Goal: Task Accomplishment & Management: Use online tool/utility

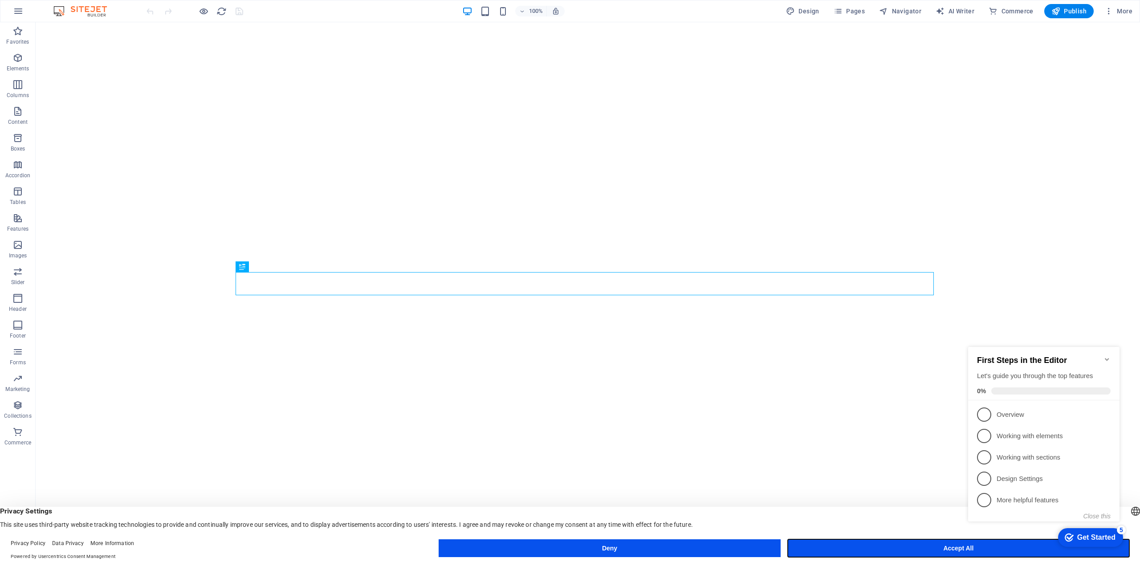
click at [955, 550] on button "Accept All" at bounding box center [959, 548] width 342 height 18
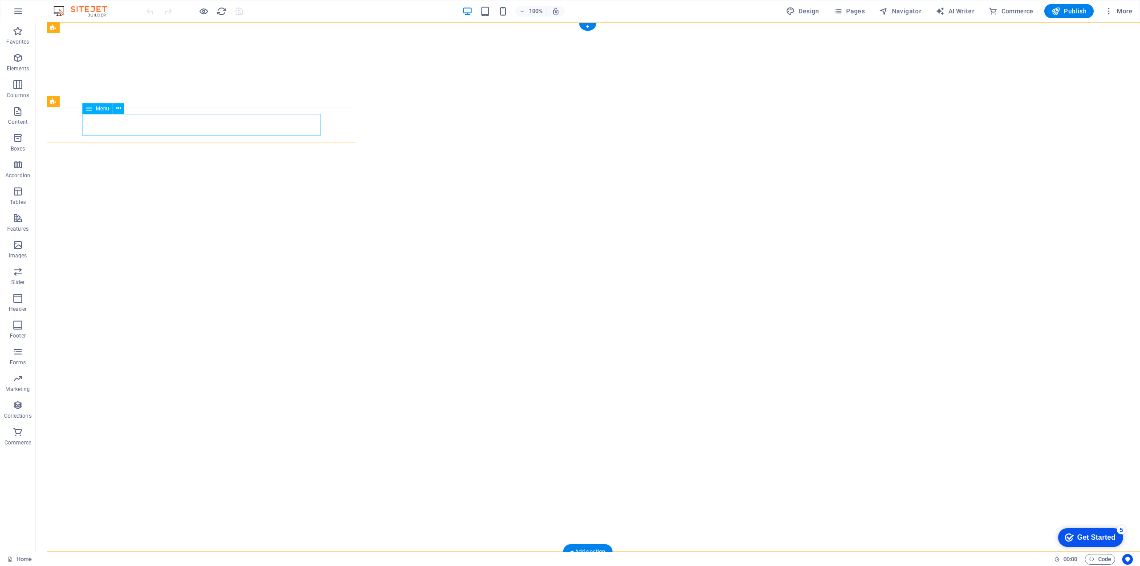
click at [1110, 9] on icon "button" at bounding box center [1108, 11] width 9 height 9
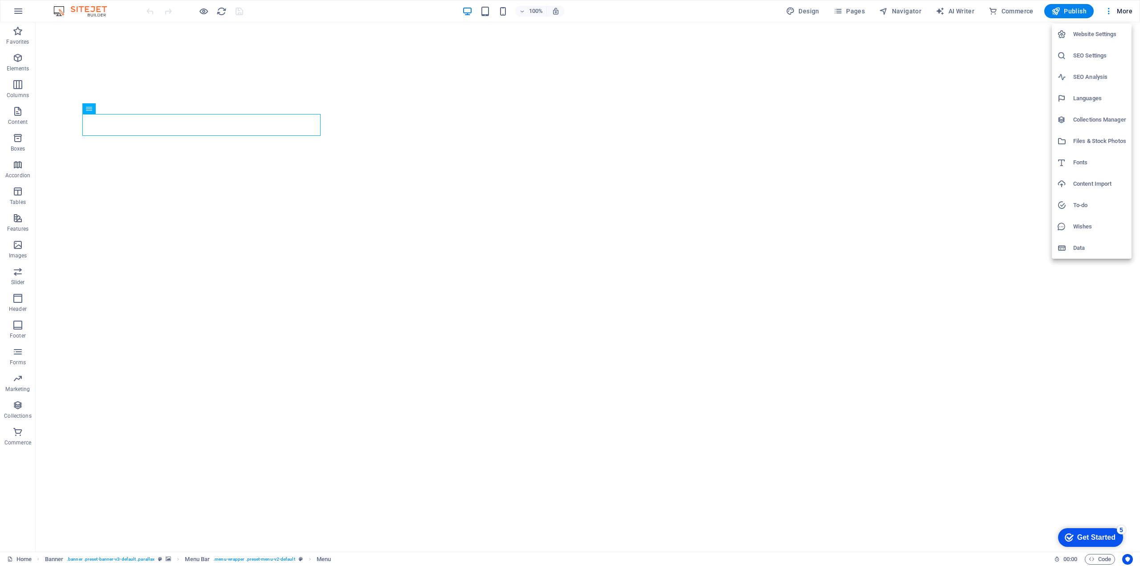
click at [850, 11] on div at bounding box center [570, 283] width 1140 height 566
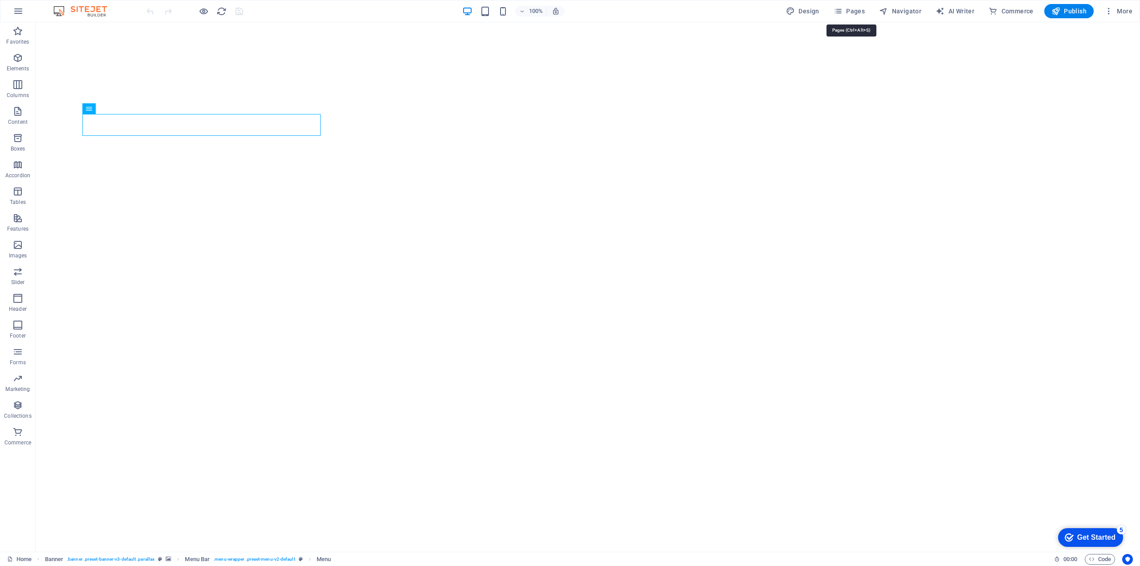
click at [850, 11] on span "Pages" at bounding box center [849, 11] width 31 height 9
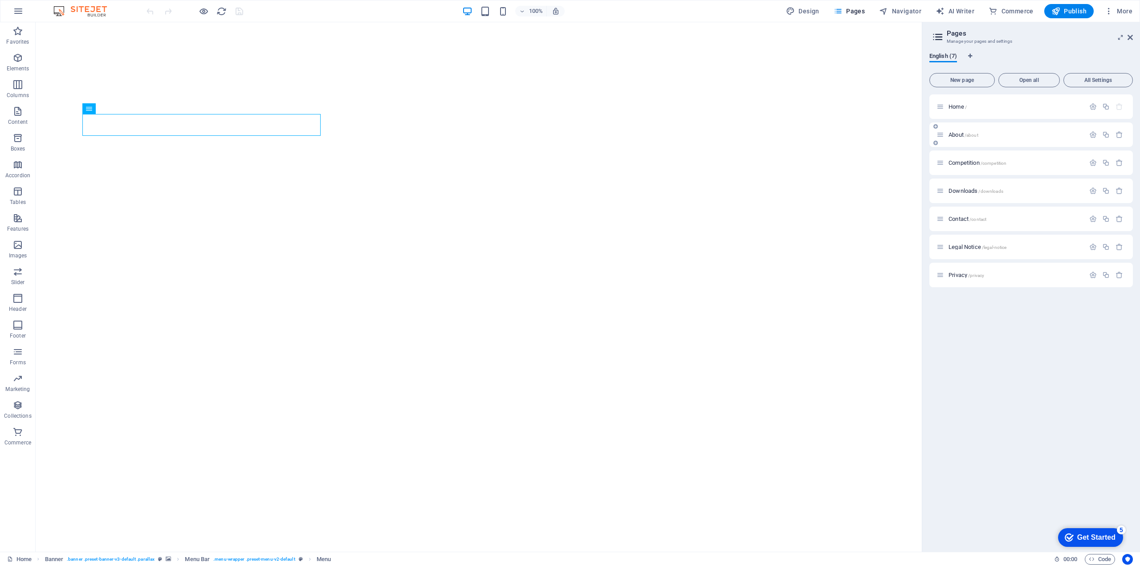
click at [966, 131] on div "About /about" at bounding box center [1010, 135] width 148 height 10
click at [963, 134] on span "About /about" at bounding box center [963, 134] width 30 height 7
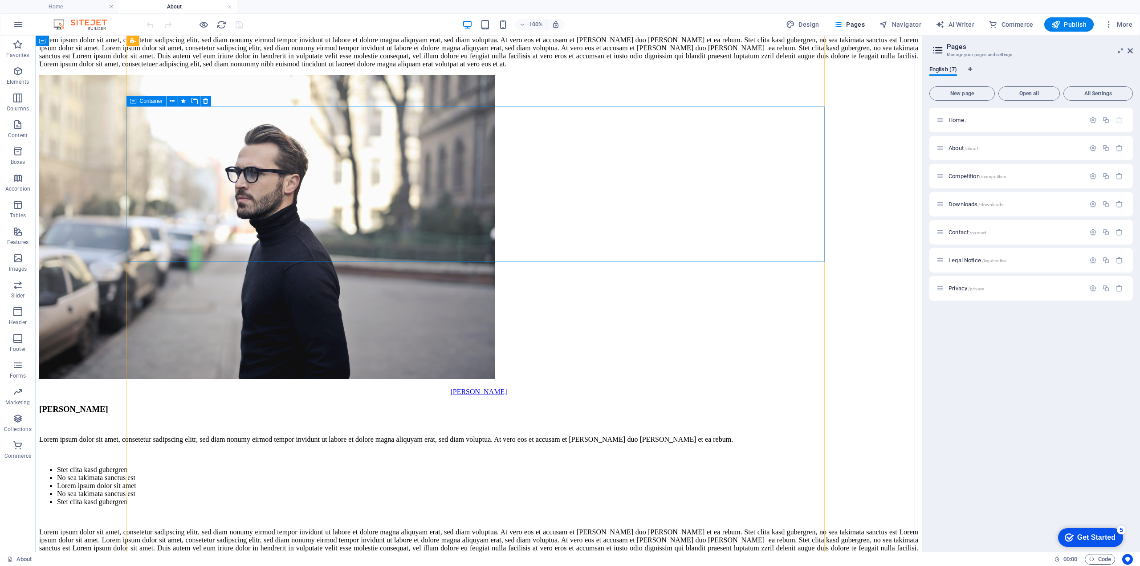
scroll to position [401, 0]
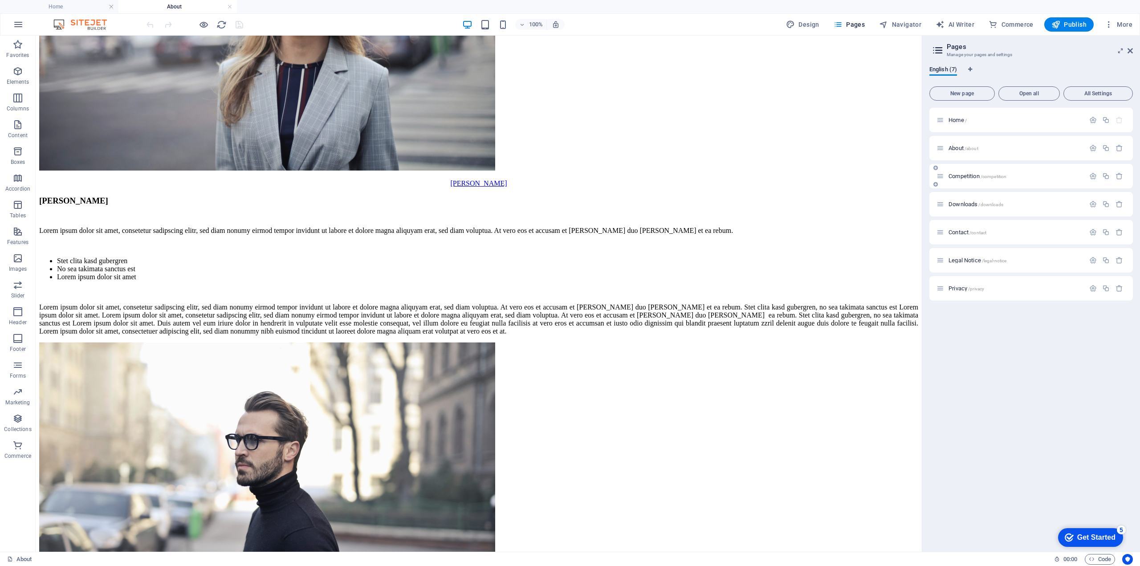
click at [970, 175] on span "Competition /competition" at bounding box center [977, 176] width 58 height 7
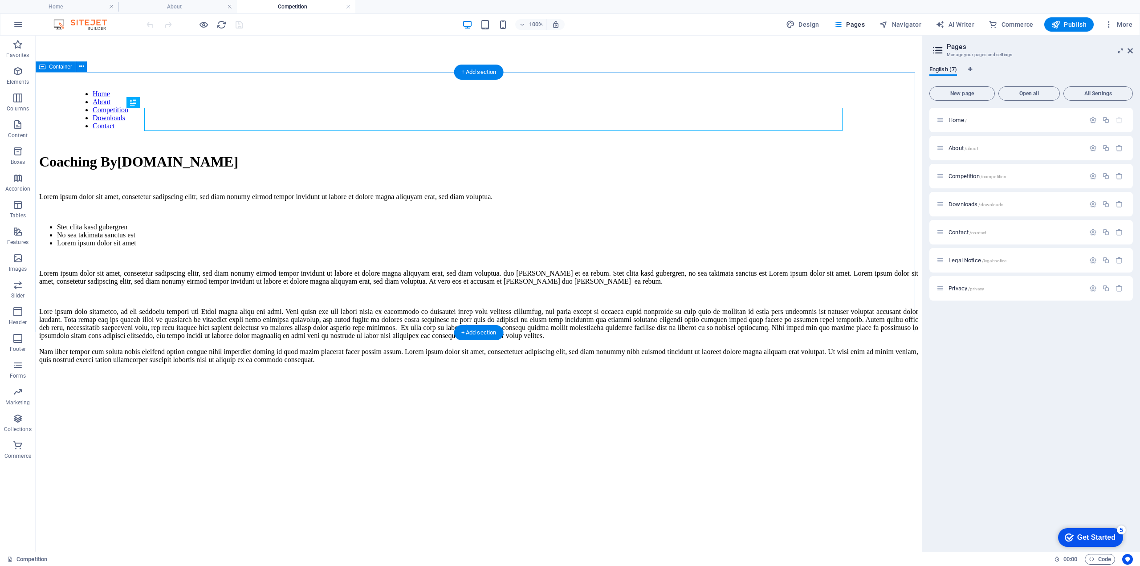
scroll to position [0, 0]
click at [966, 201] on div "Downloads /downloads" at bounding box center [1010, 204] width 148 height 10
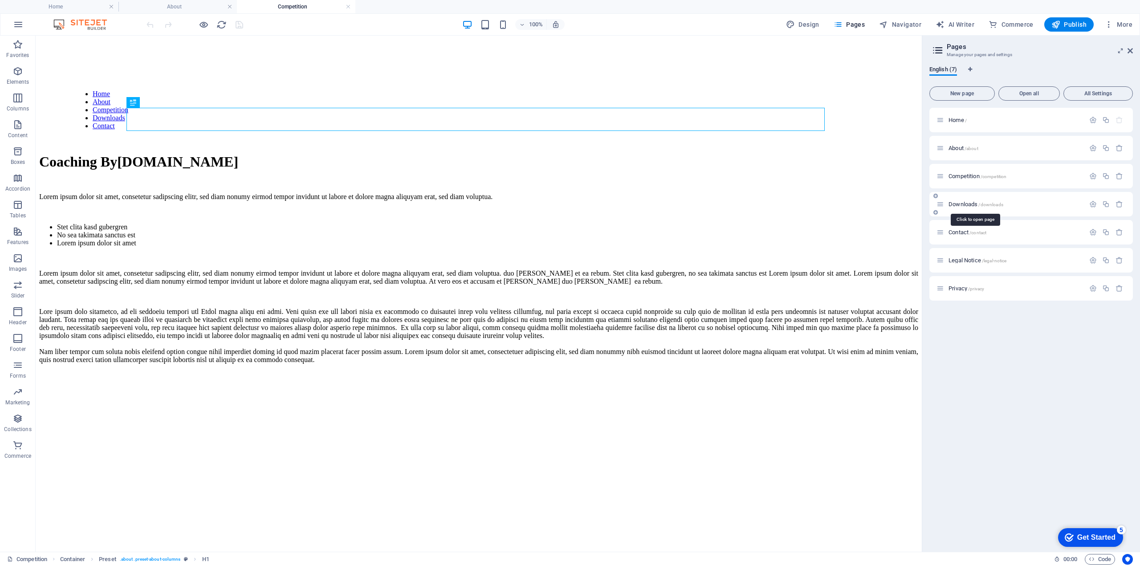
click at [961, 204] on span "Downloads /downloads" at bounding box center [975, 204] width 55 height 7
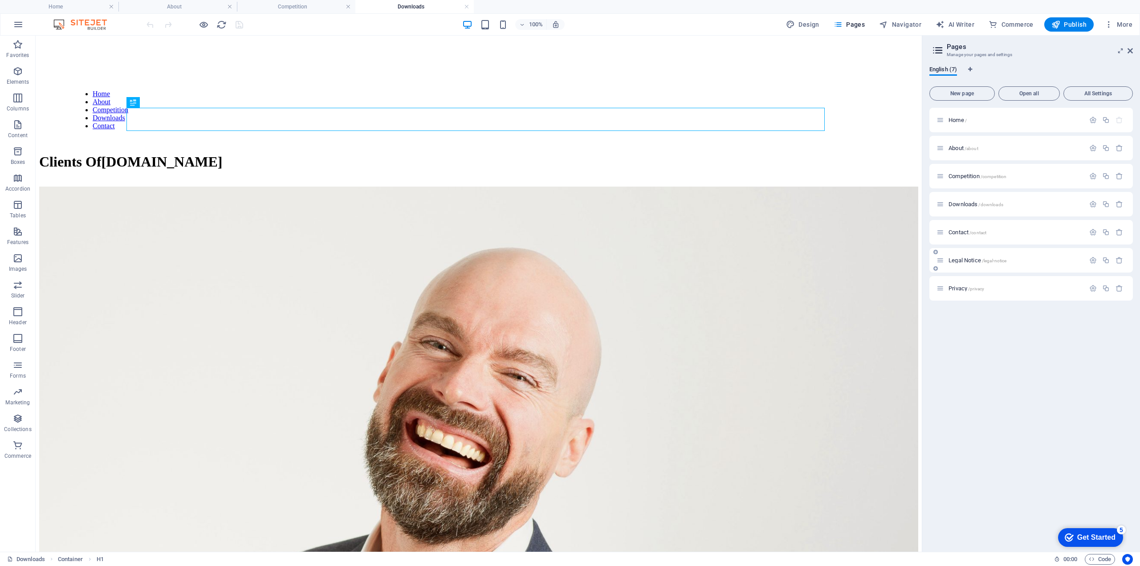
click at [963, 263] on span "Legal Notice /legal-notice" at bounding box center [977, 260] width 58 height 7
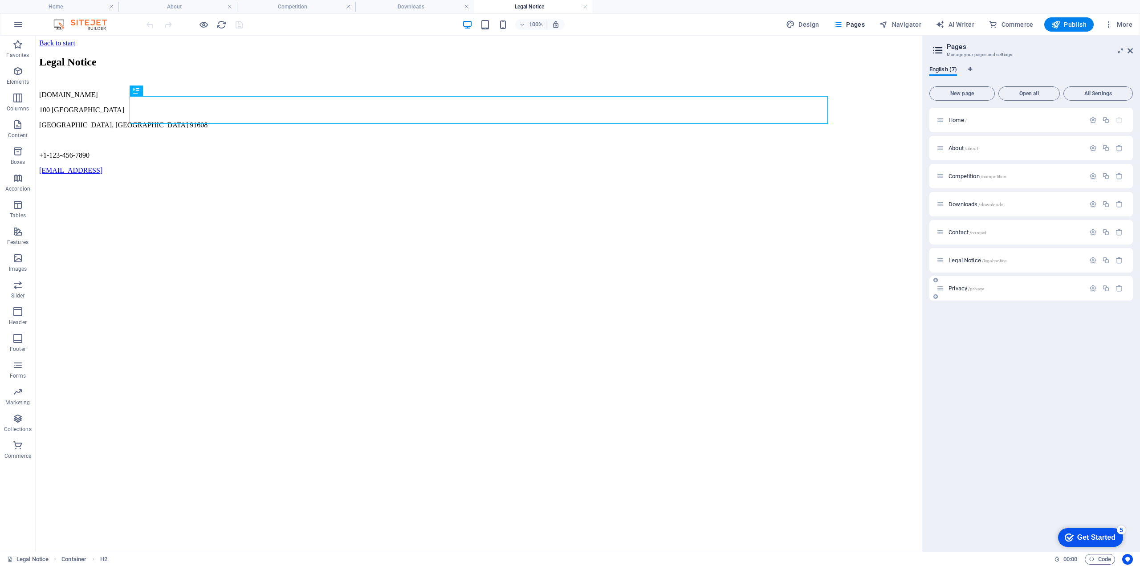
click at [955, 290] on span "Privacy /privacy" at bounding box center [966, 288] width 36 height 7
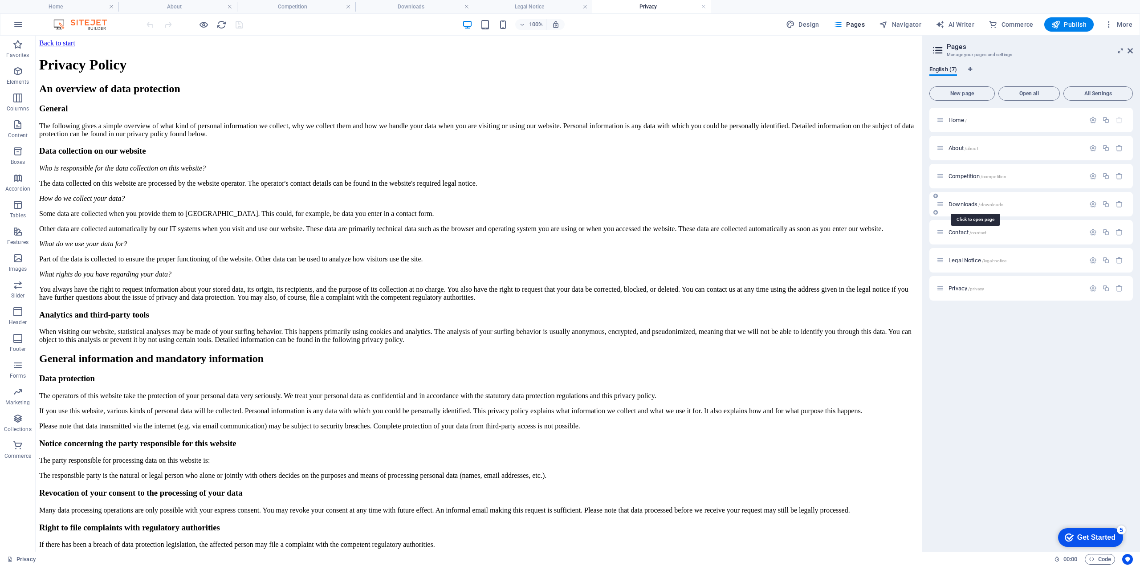
click at [954, 204] on span "Downloads /downloads" at bounding box center [975, 204] width 55 height 7
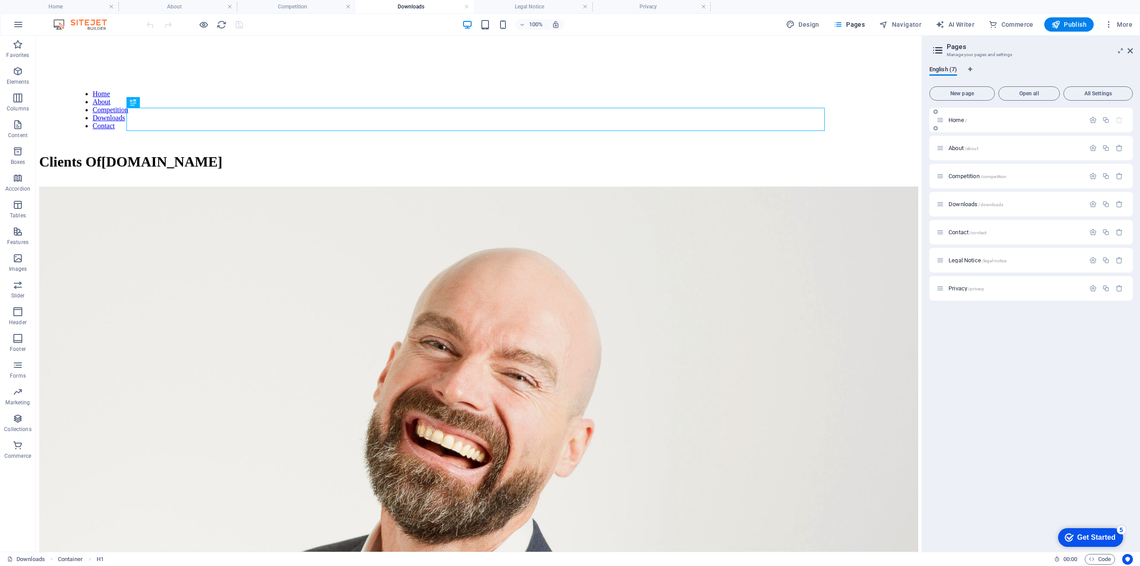
click at [950, 117] on span "Home /" at bounding box center [957, 120] width 18 height 7
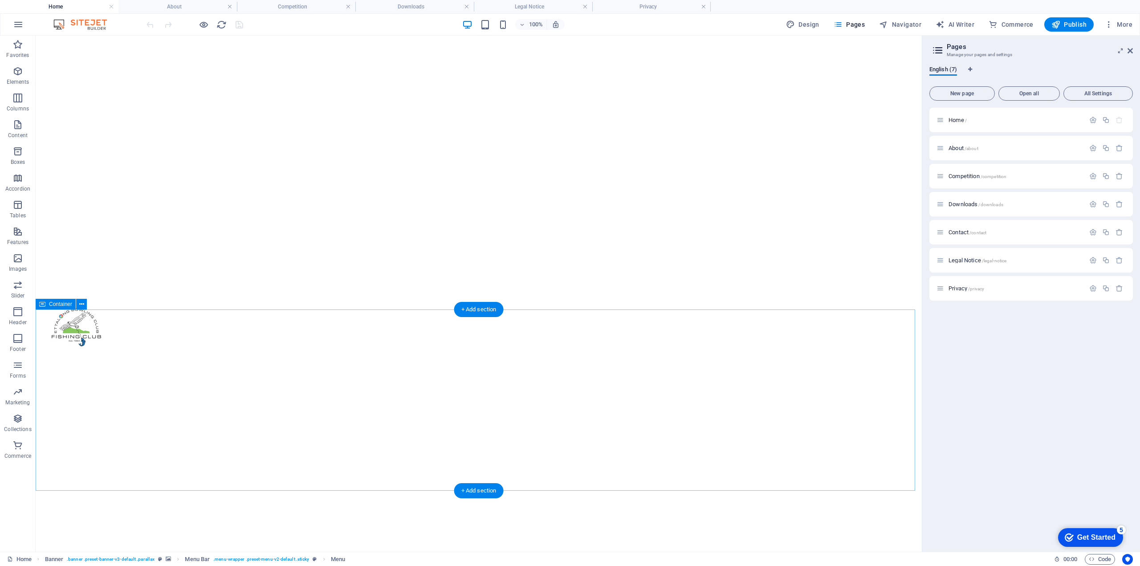
scroll to position [267, 0]
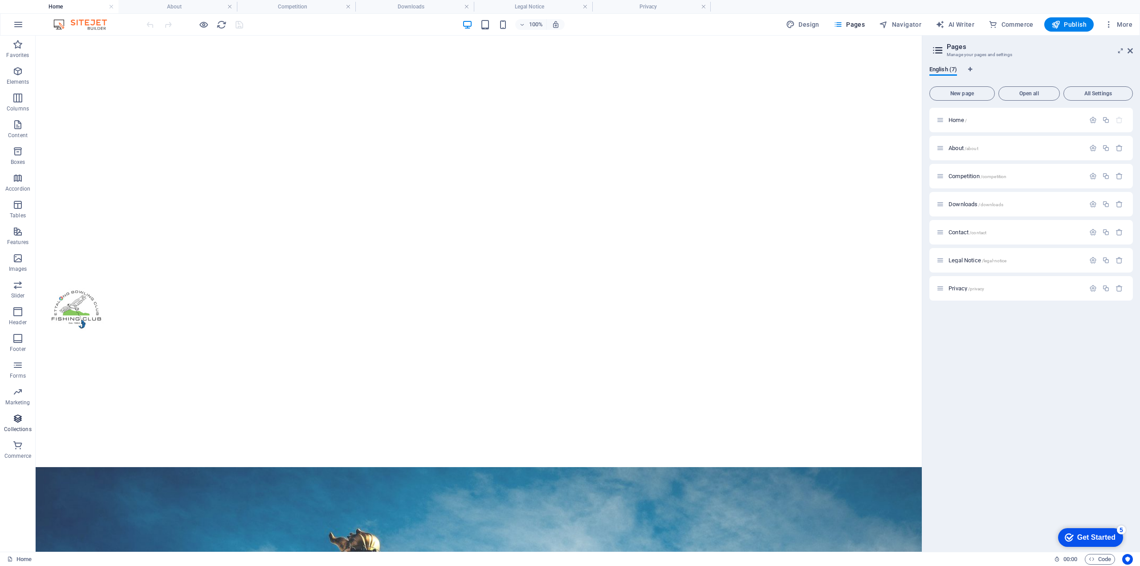
click at [20, 419] on icon "button" at bounding box center [17, 418] width 11 height 11
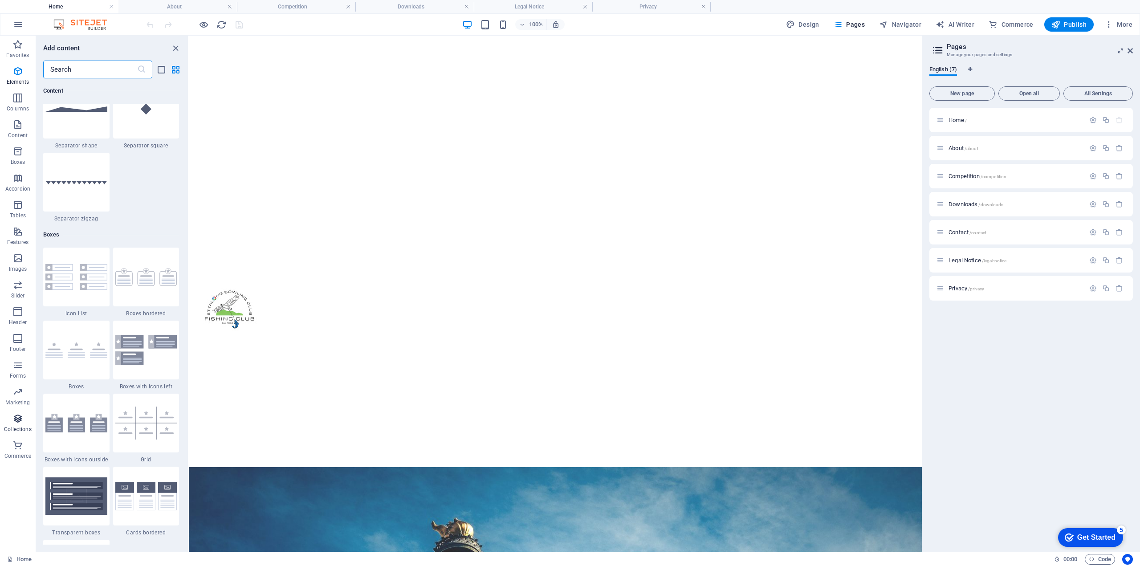
scroll to position [8151, 0]
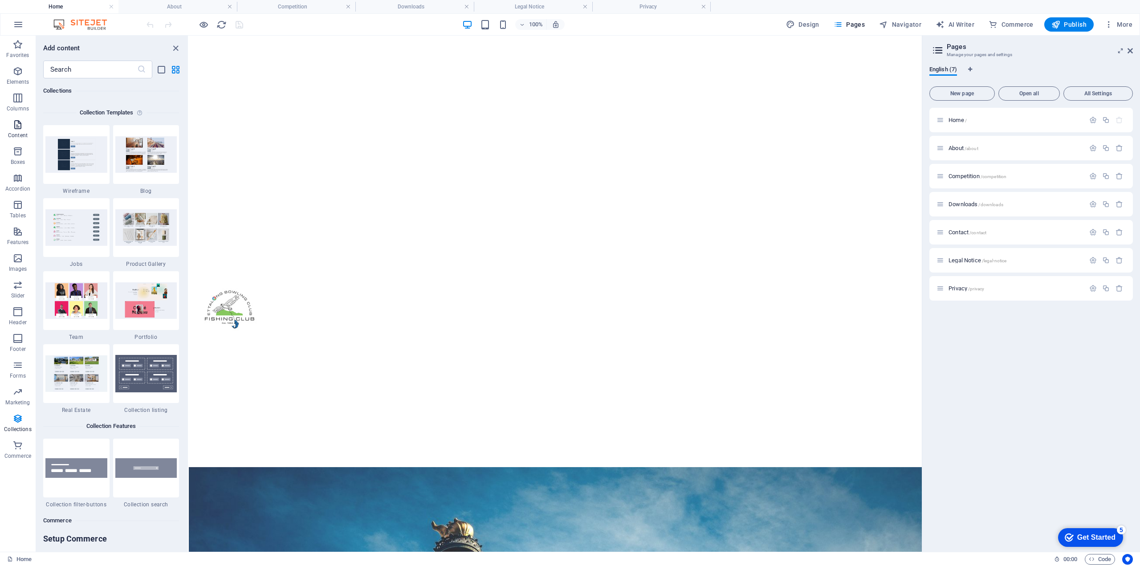
click at [17, 126] on icon "button" at bounding box center [17, 124] width 11 height 11
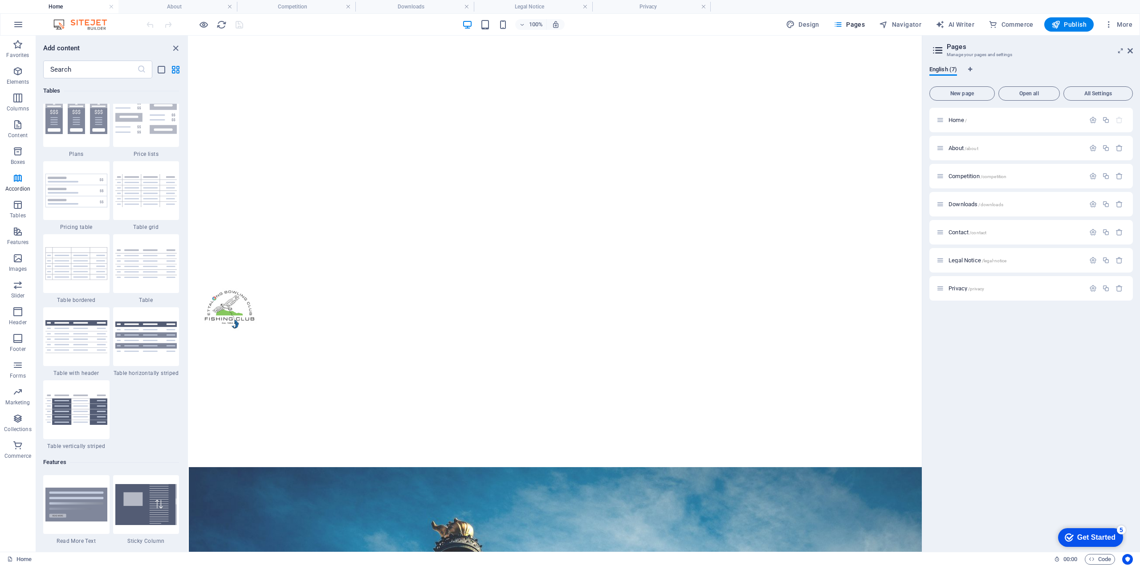
scroll to position [3116, 0]
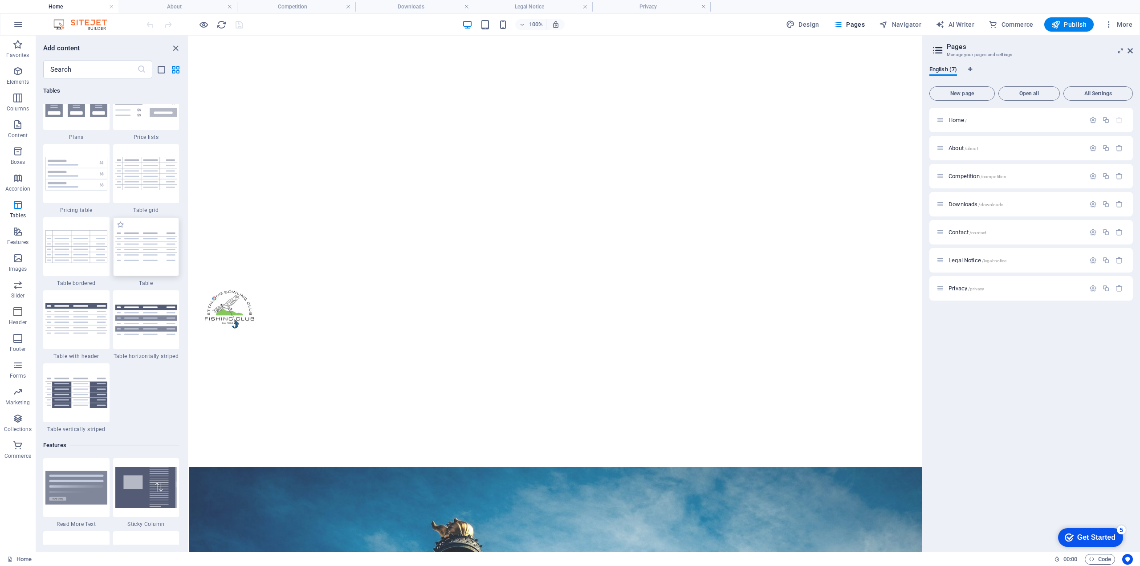
click at [144, 256] on img at bounding box center [146, 246] width 62 height 28
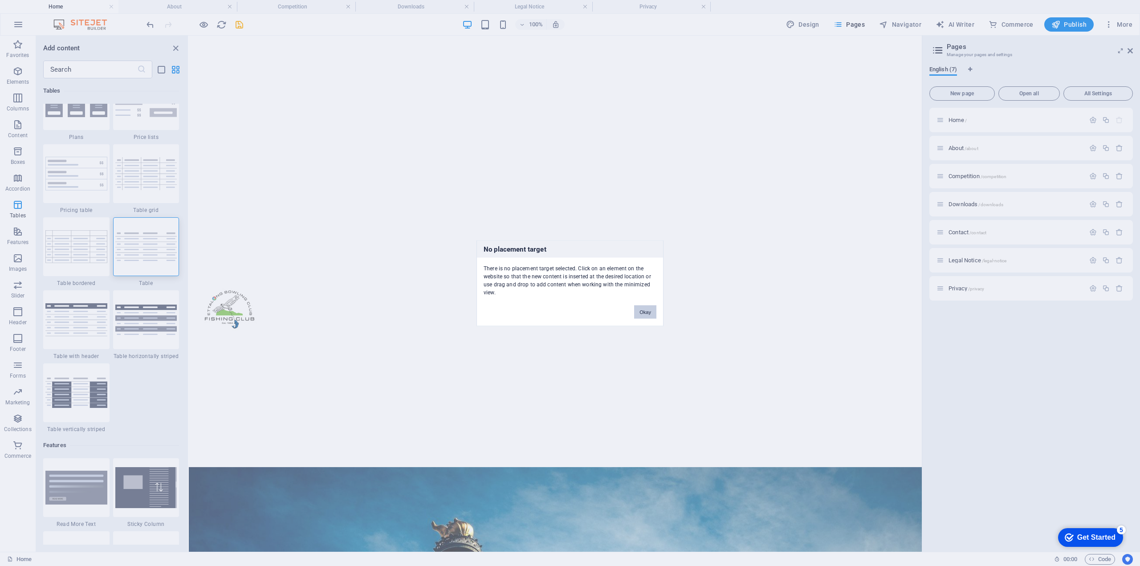
click at [640, 306] on button "Okay" at bounding box center [645, 311] width 22 height 13
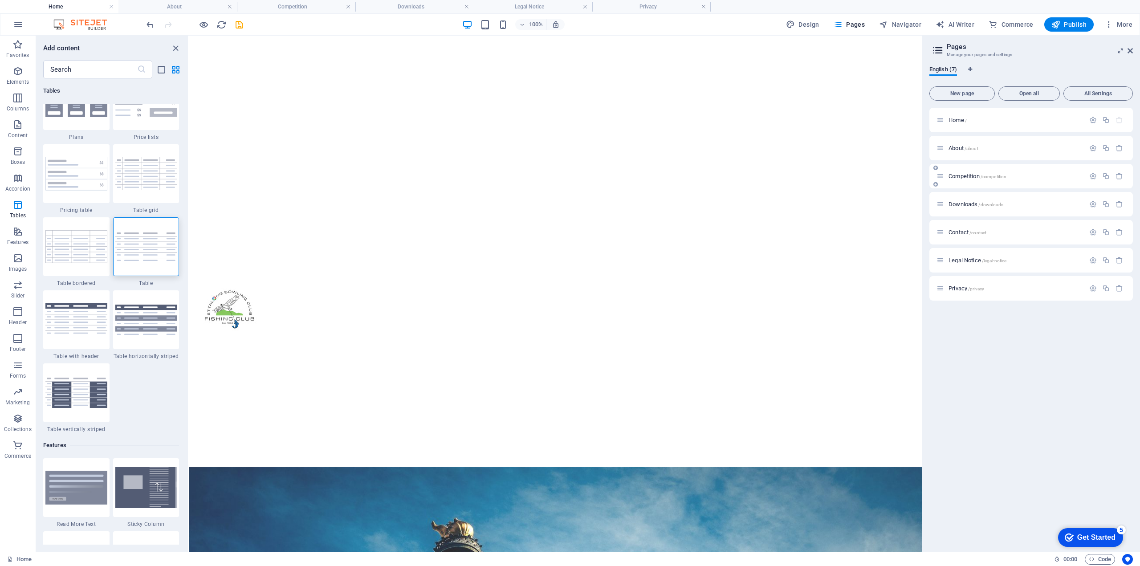
click at [968, 175] on span "Competition /competition" at bounding box center [977, 176] width 58 height 7
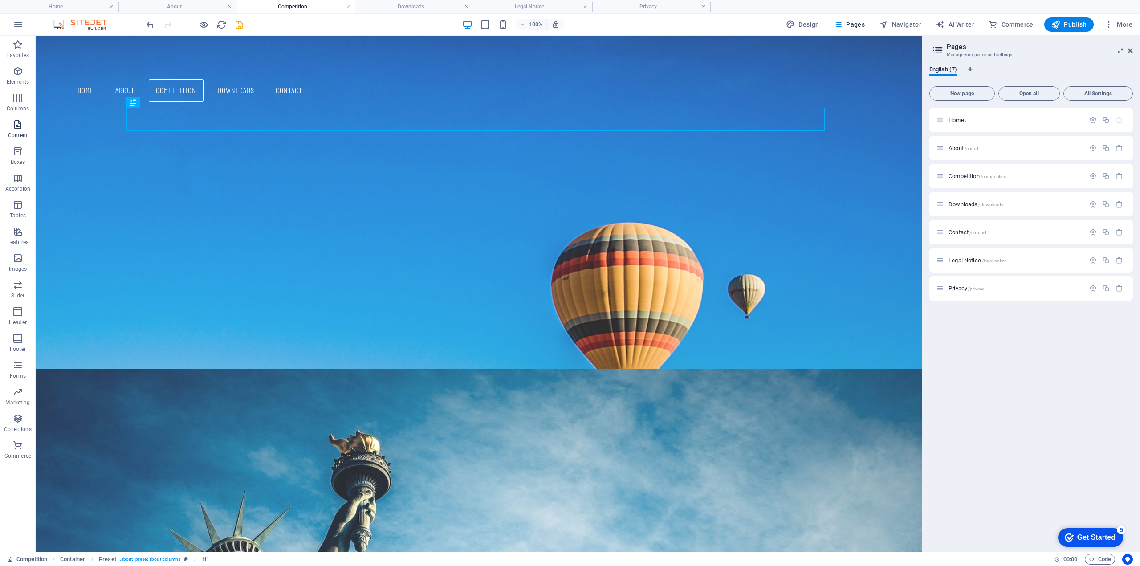
click at [18, 127] on icon "button" at bounding box center [17, 124] width 11 height 11
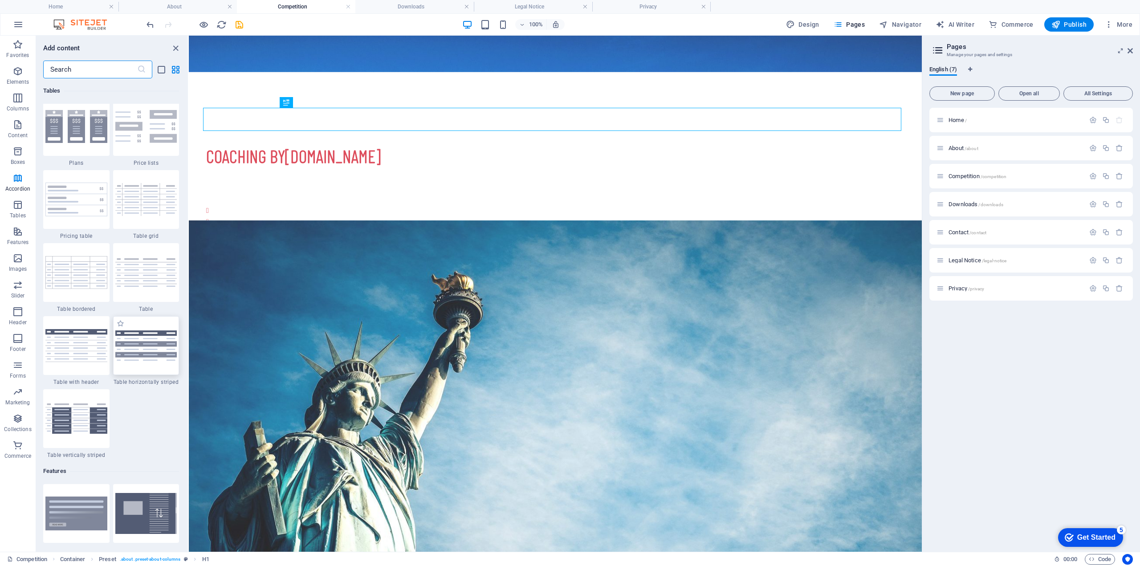
scroll to position [3116, 0]
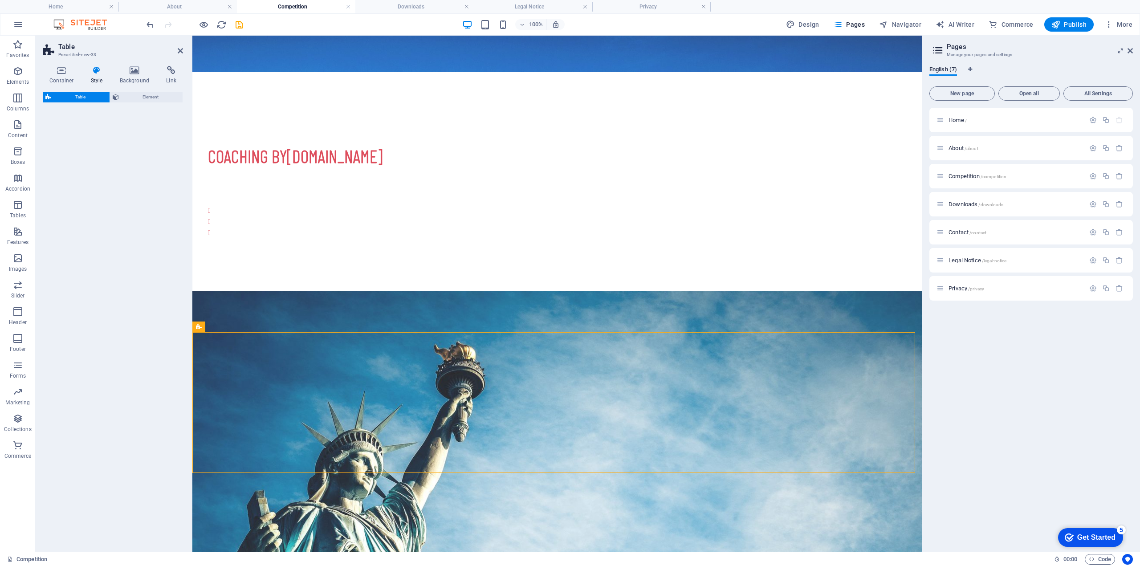
select select "preset-table-v3-header"
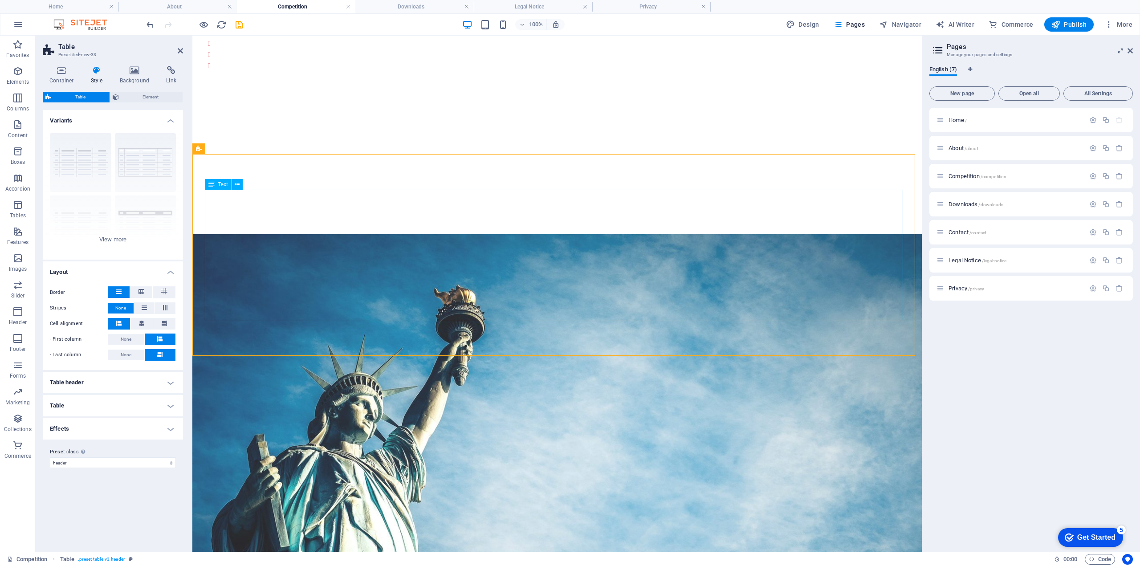
scroll to position [178, 0]
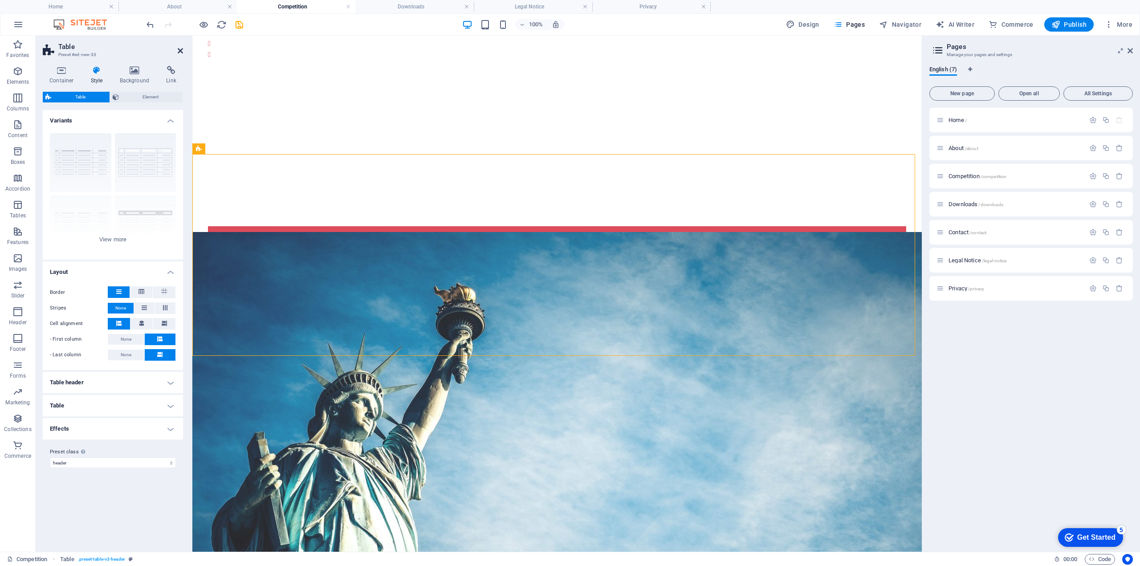
click at [180, 51] on icon at bounding box center [180, 50] width 5 height 7
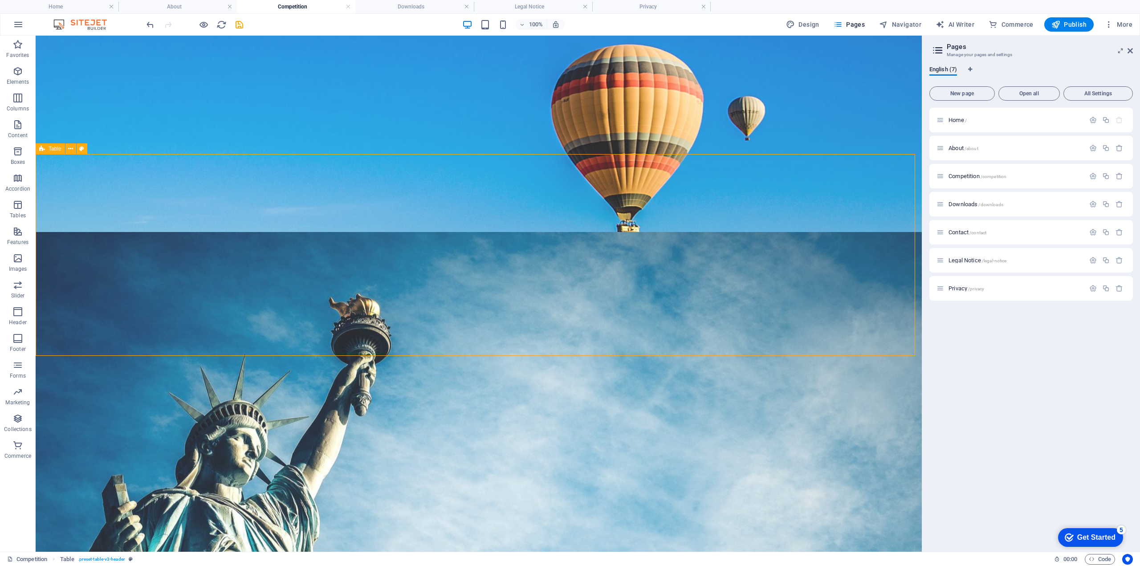
click at [53, 147] on span "Table" at bounding box center [55, 148] width 13 height 5
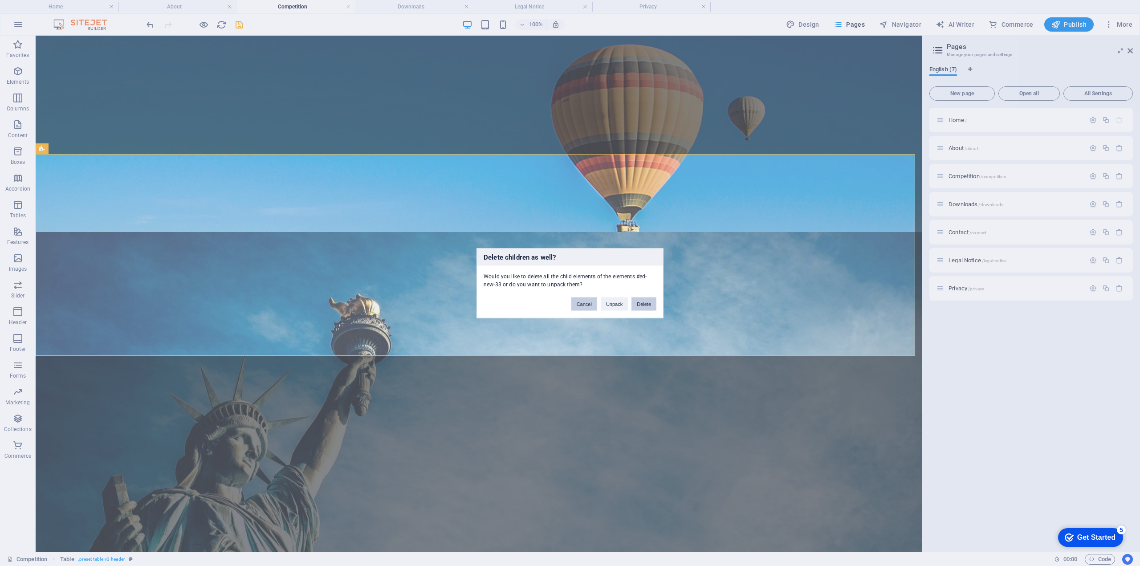
drag, startPoint x: 583, startPoint y: 302, endPoint x: 637, endPoint y: 305, distance: 54.0
click at [637, 305] on div "Cancel Unpack Delete" at bounding box center [614, 299] width 98 height 23
drag, startPoint x: 639, startPoint y: 305, endPoint x: 601, endPoint y: 269, distance: 52.9
click at [637, 305] on button "Delete" at bounding box center [643, 303] width 25 height 13
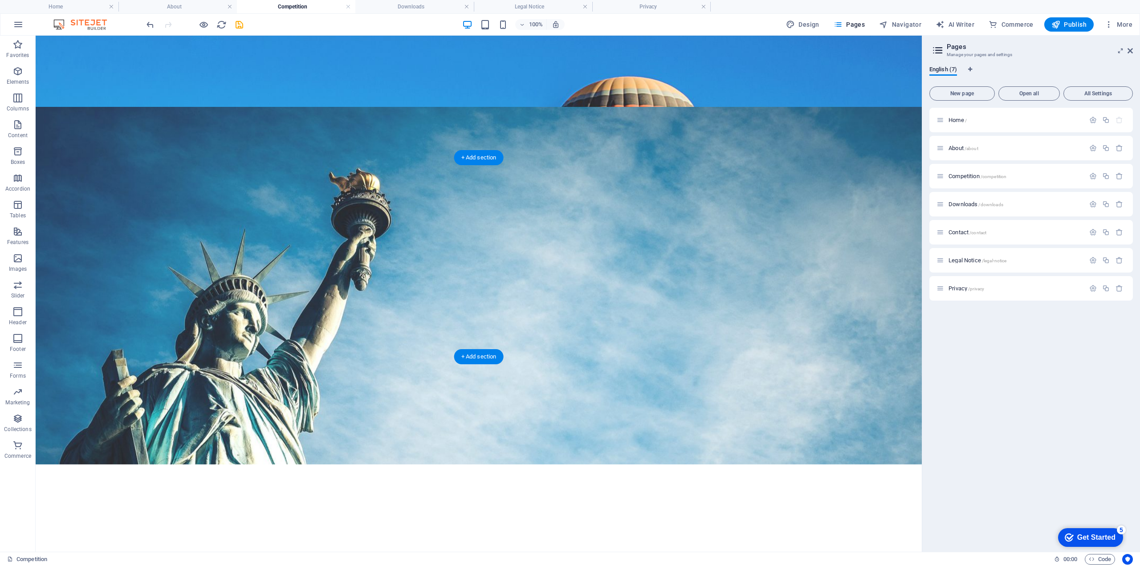
scroll to position [0, 0]
